Goal: Task Accomplishment & Management: Complete application form

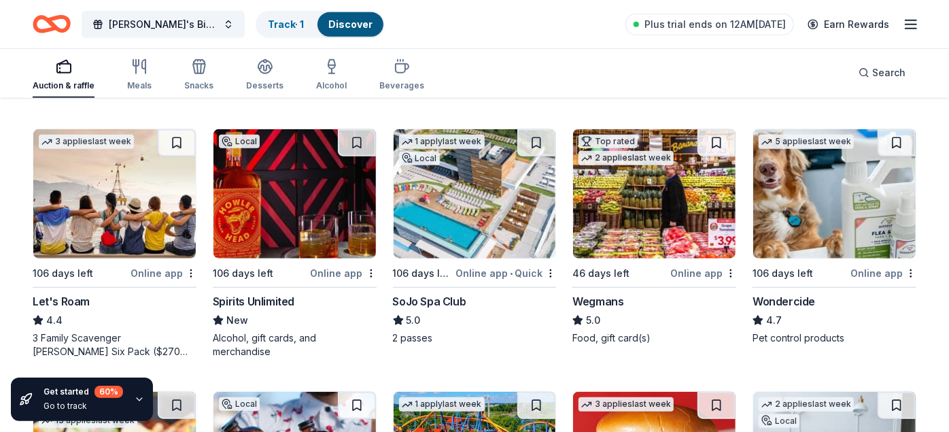
scroll to position [669, 0]
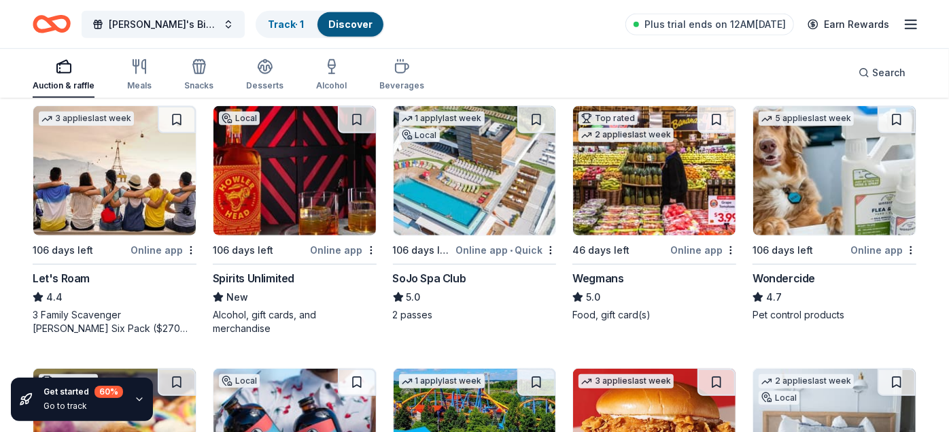
click at [71, 270] on div "Let's Roam" at bounding box center [61, 278] width 57 height 16
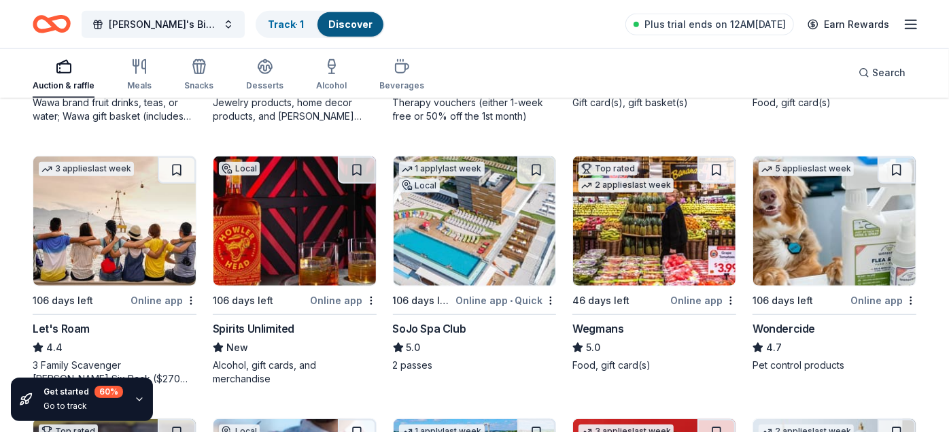
scroll to position [621, 0]
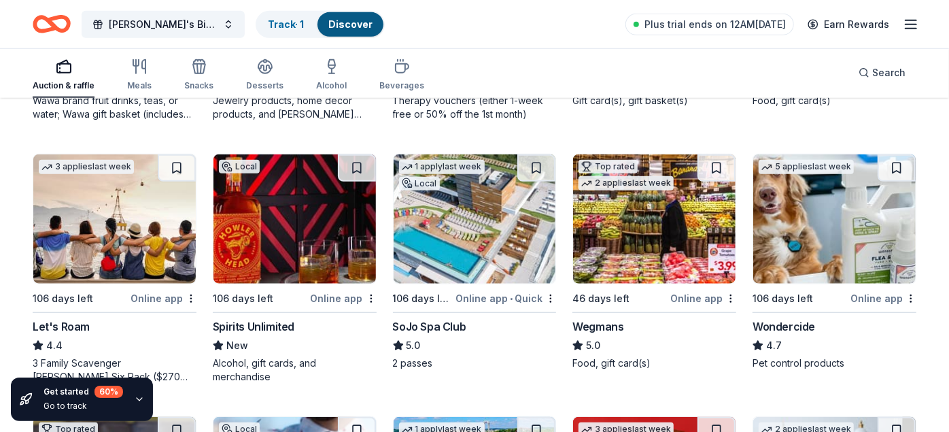
click at [787, 320] on div "Wondercide" at bounding box center [783, 326] width 63 height 16
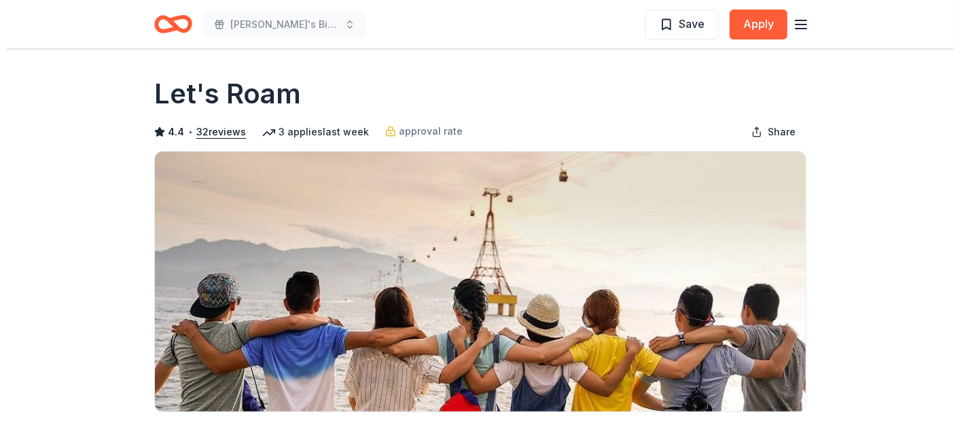
scroll to position [2, 0]
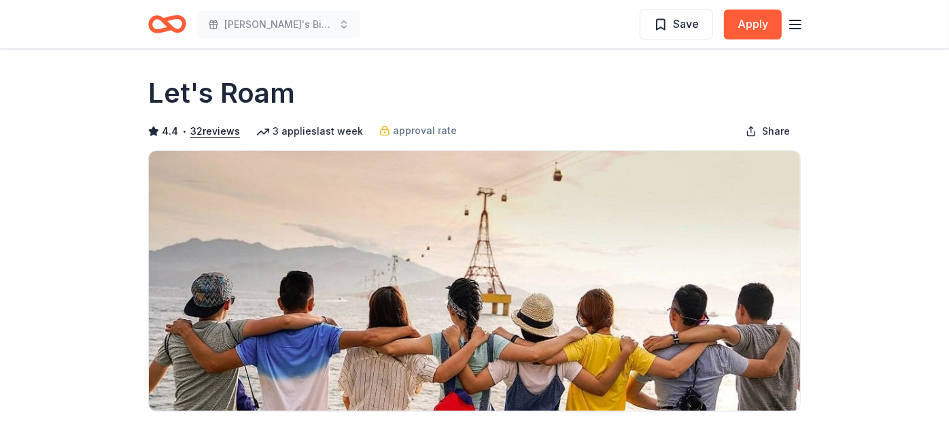
click at [754, 18] on button "Apply" at bounding box center [753, 25] width 58 height 30
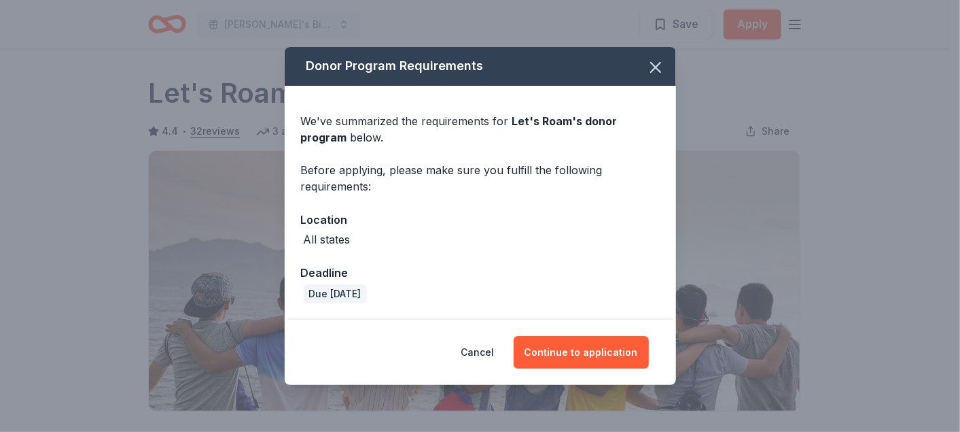
click at [594, 347] on button "Continue to application" at bounding box center [581, 352] width 135 height 33
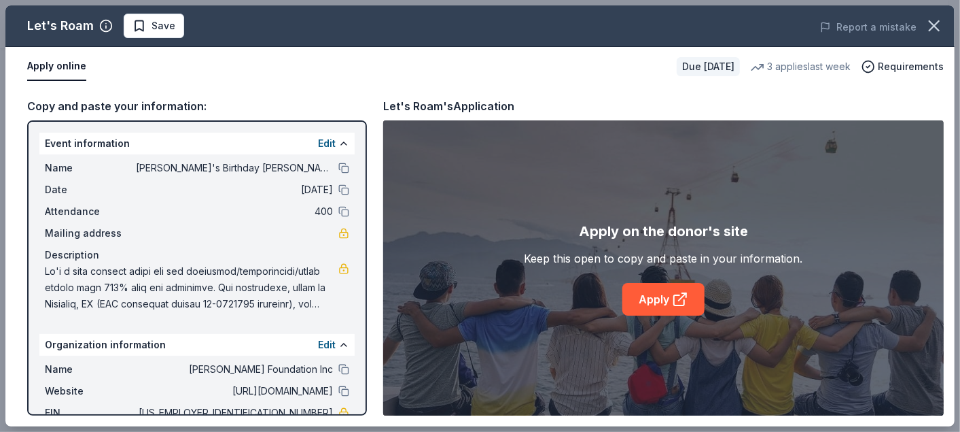
click at [671, 296] on link "Apply" at bounding box center [663, 299] width 82 height 33
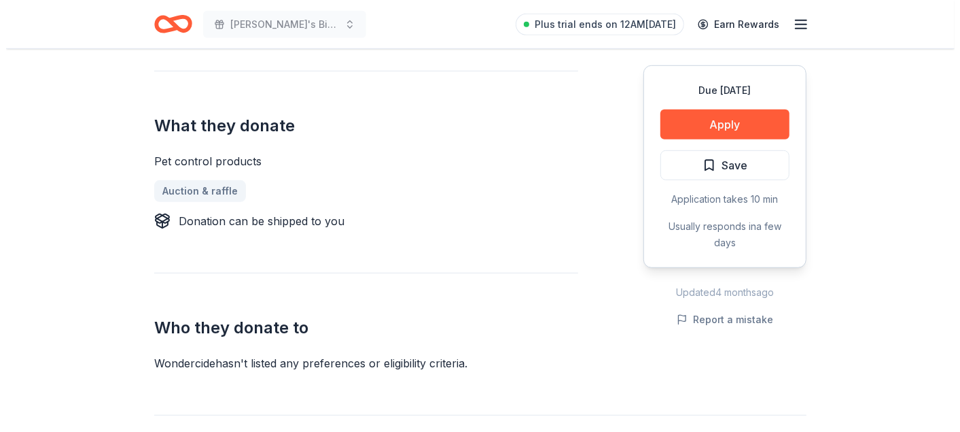
scroll to position [438, 0]
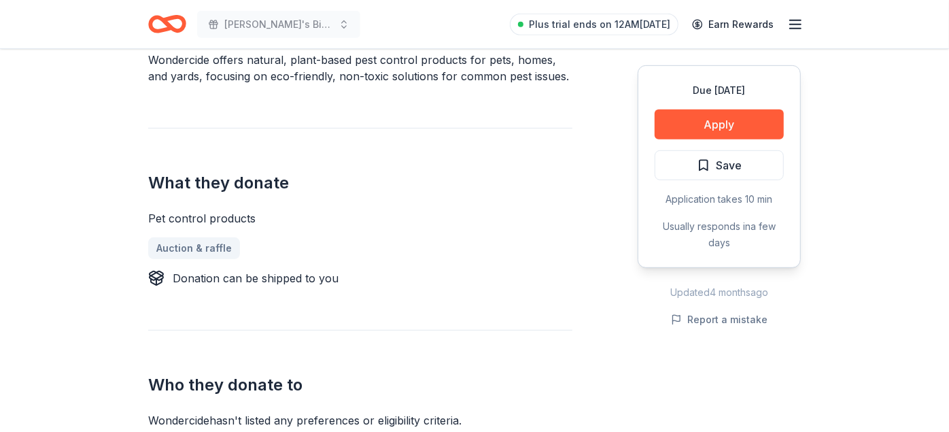
click at [719, 122] on button "Apply" at bounding box center [718, 124] width 129 height 30
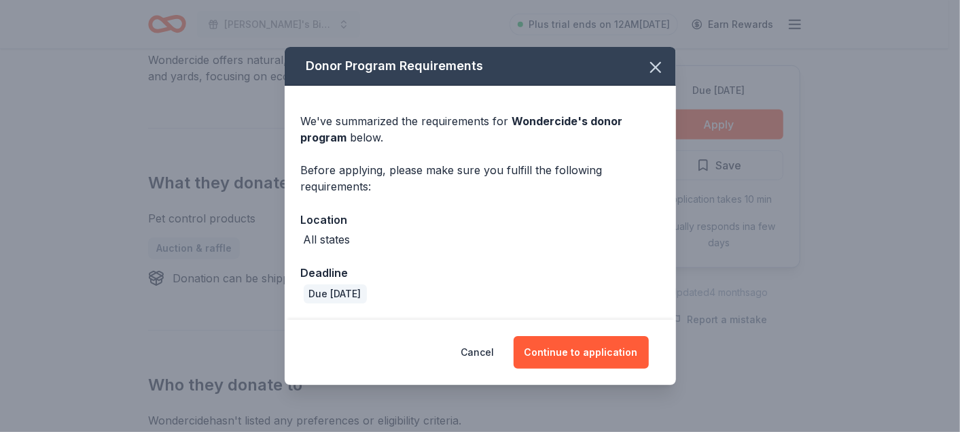
click at [622, 346] on button "Continue to application" at bounding box center [581, 352] width 135 height 33
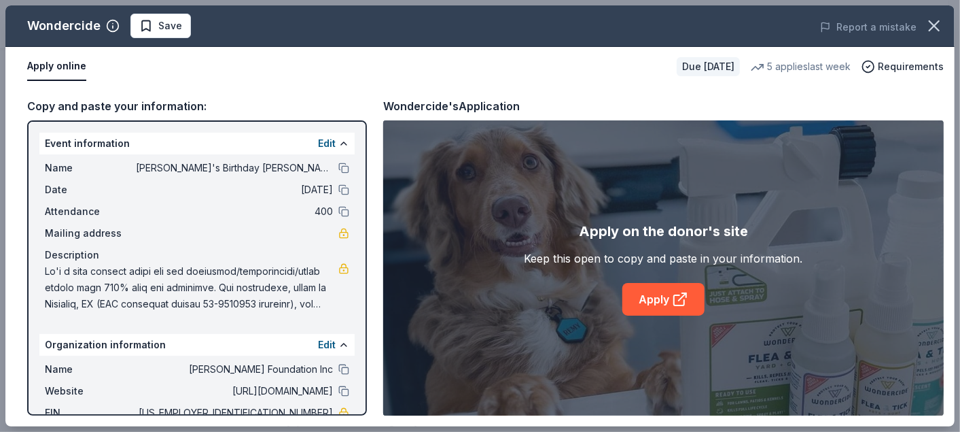
click at [687, 302] on icon at bounding box center [680, 299] width 16 height 16
